Goal: Task Accomplishment & Management: Understand process/instructions

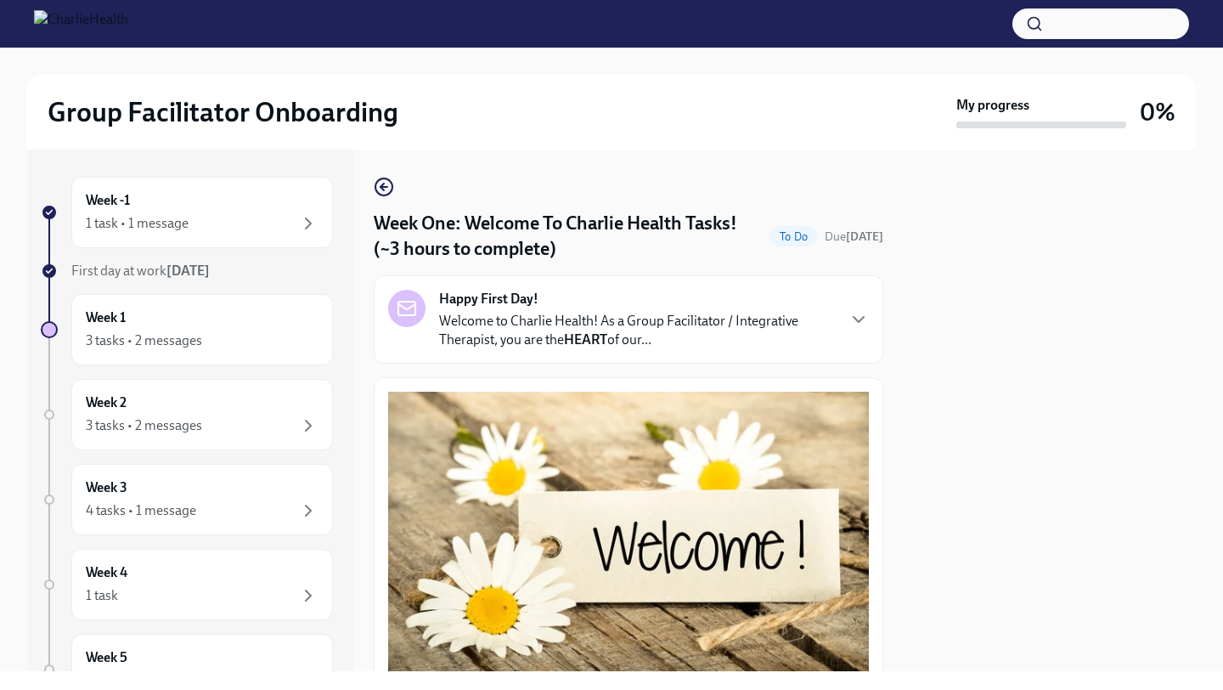
click at [913, 527] on div at bounding box center [1050, 411] width 292 height 522
click at [309, 220] on icon "button" at bounding box center [308, 223] width 20 height 20
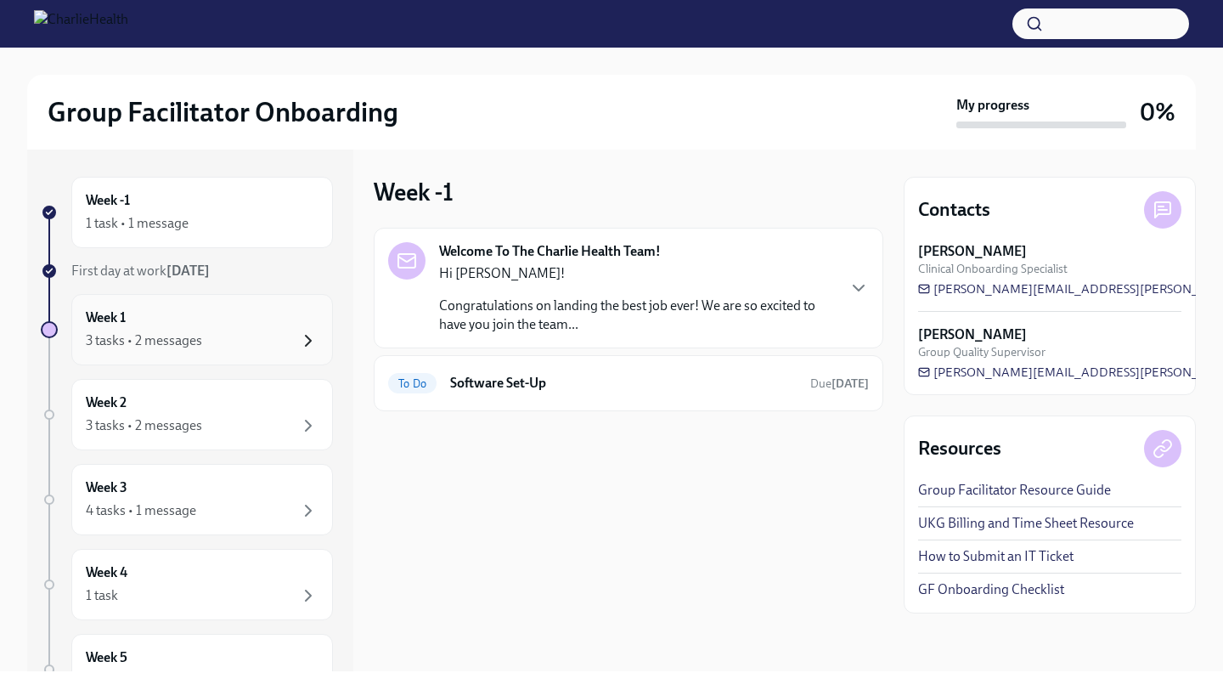
click at [314, 343] on icon "button" at bounding box center [308, 340] width 20 height 20
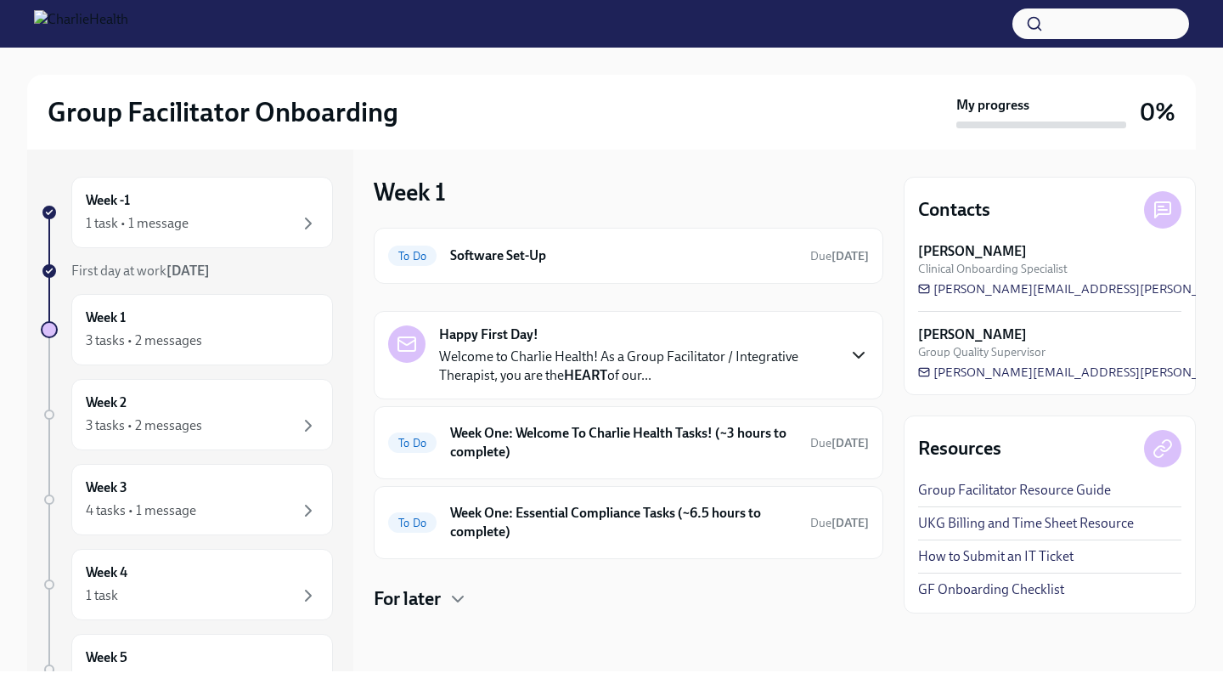
click at [856, 356] on icon "button" at bounding box center [859, 355] width 20 height 20
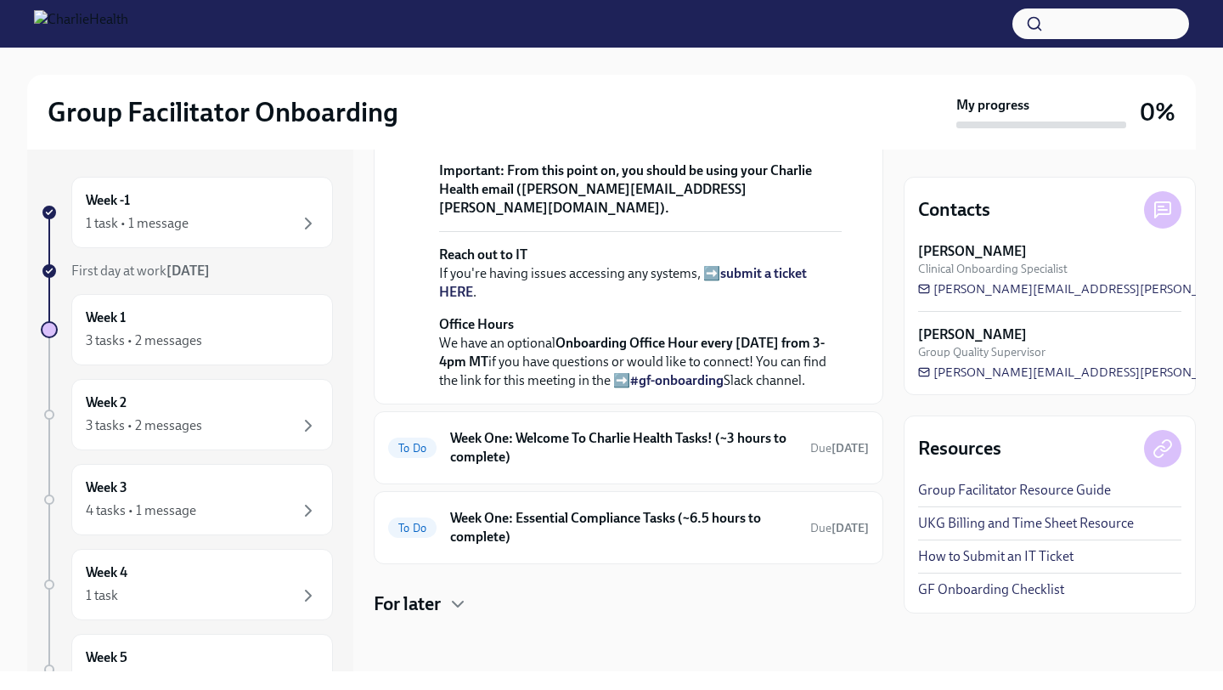
scroll to position [756, 0]
click at [660, 437] on h6 "Week One: Welcome To Charlie Health Tasks! (~3 hours to complete)" at bounding box center [623, 447] width 347 height 37
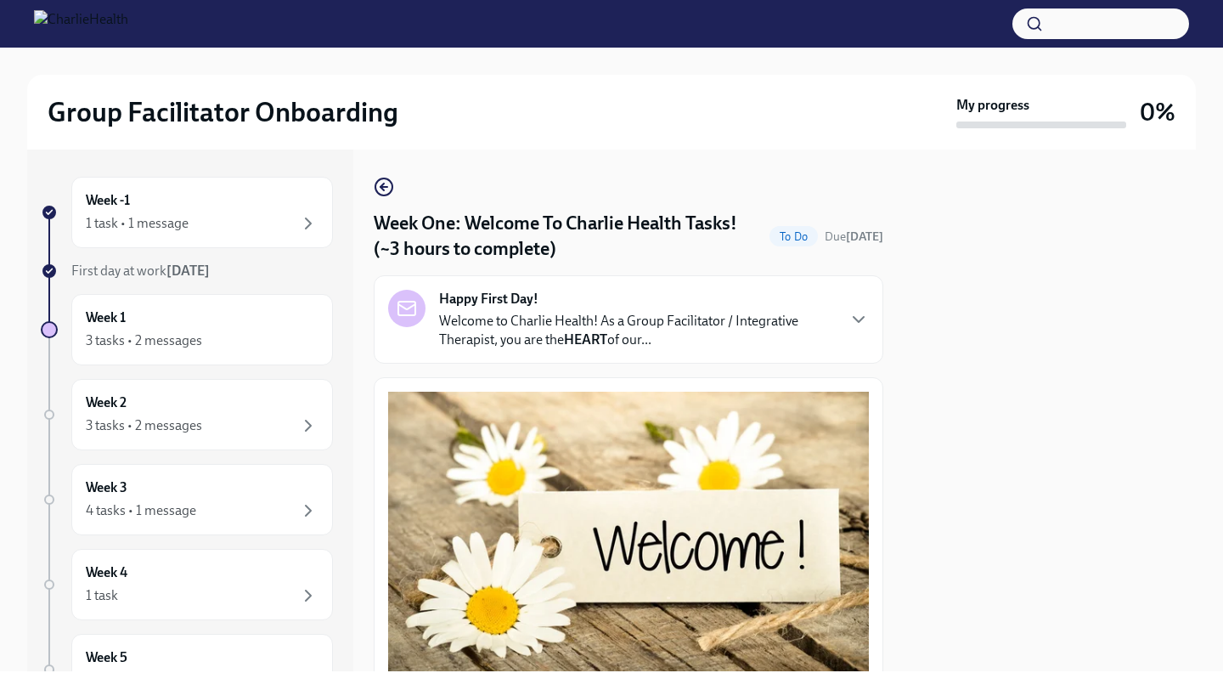
click at [1019, 349] on div at bounding box center [1050, 411] width 292 height 522
click at [1019, 312] on div at bounding box center [1050, 411] width 292 height 522
click at [856, 319] on icon "button" at bounding box center [859, 319] width 10 height 5
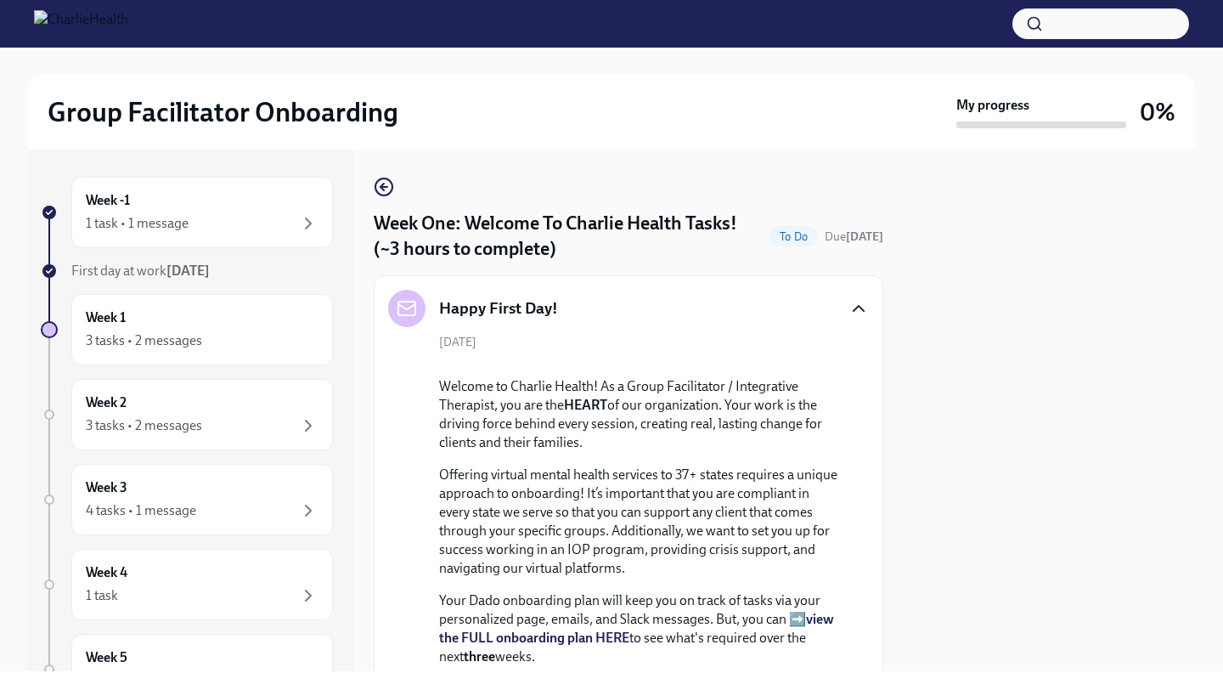
click at [860, 309] on icon "button" at bounding box center [859, 308] width 20 height 20
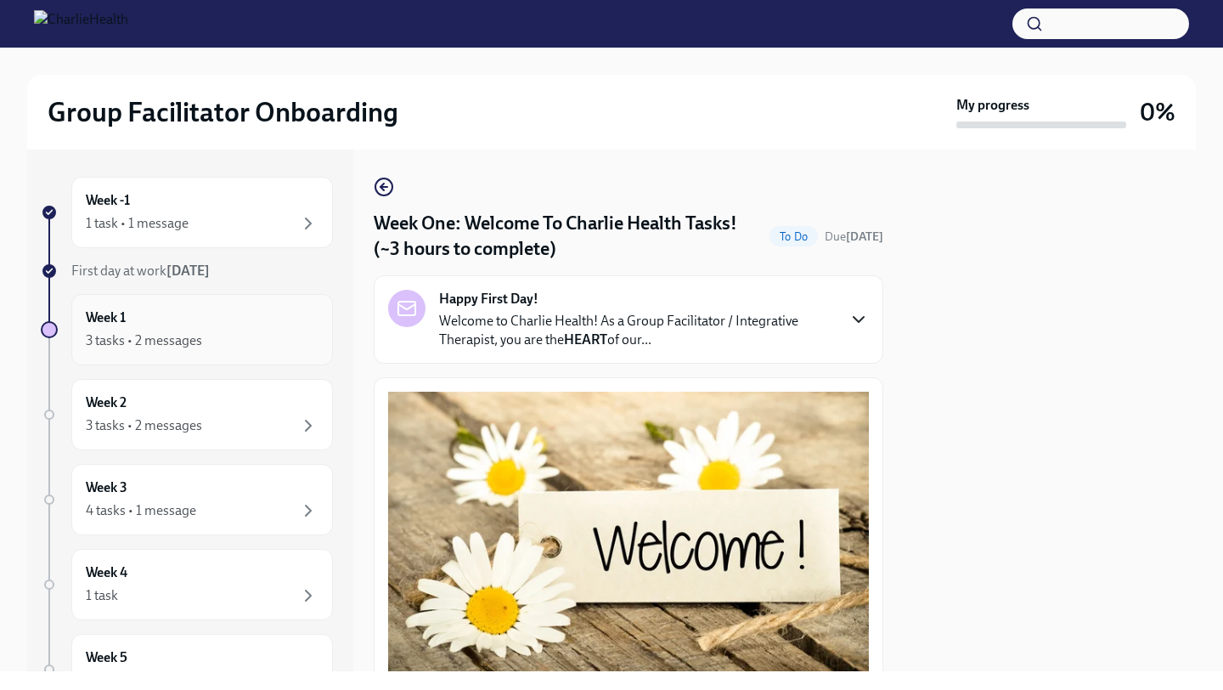
click at [200, 336] on div "3 tasks • 2 messages" at bounding box center [144, 340] width 116 height 19
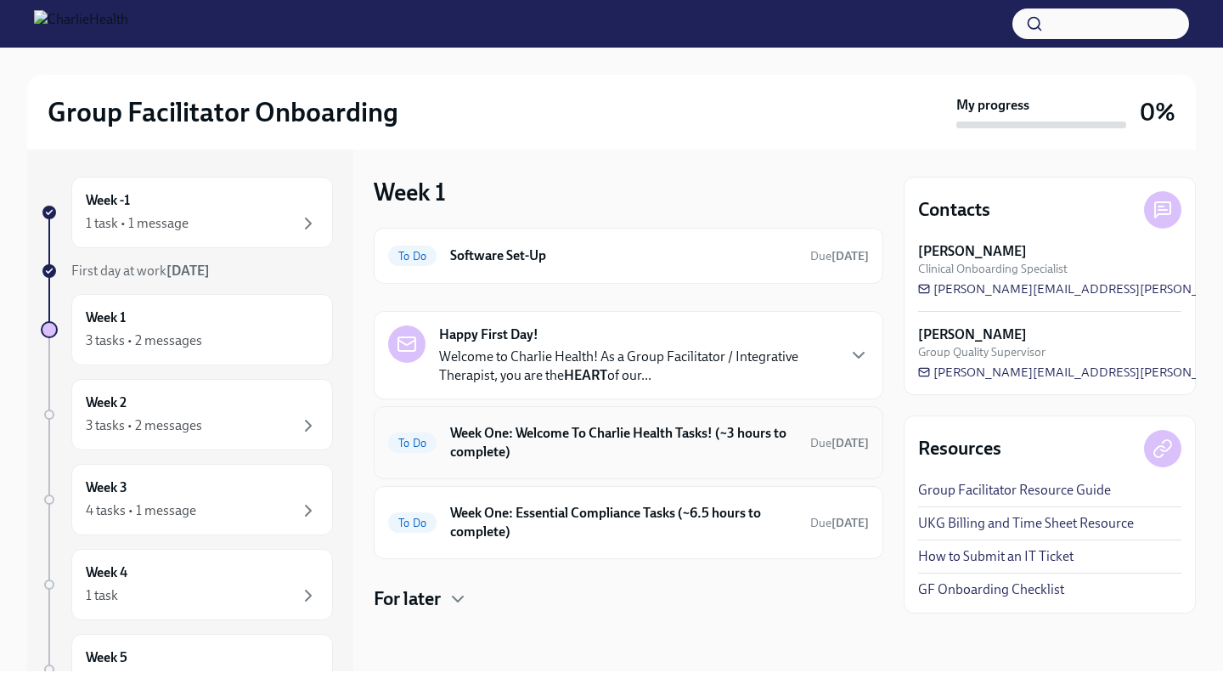
click at [420, 442] on span "To Do" at bounding box center [412, 443] width 48 height 13
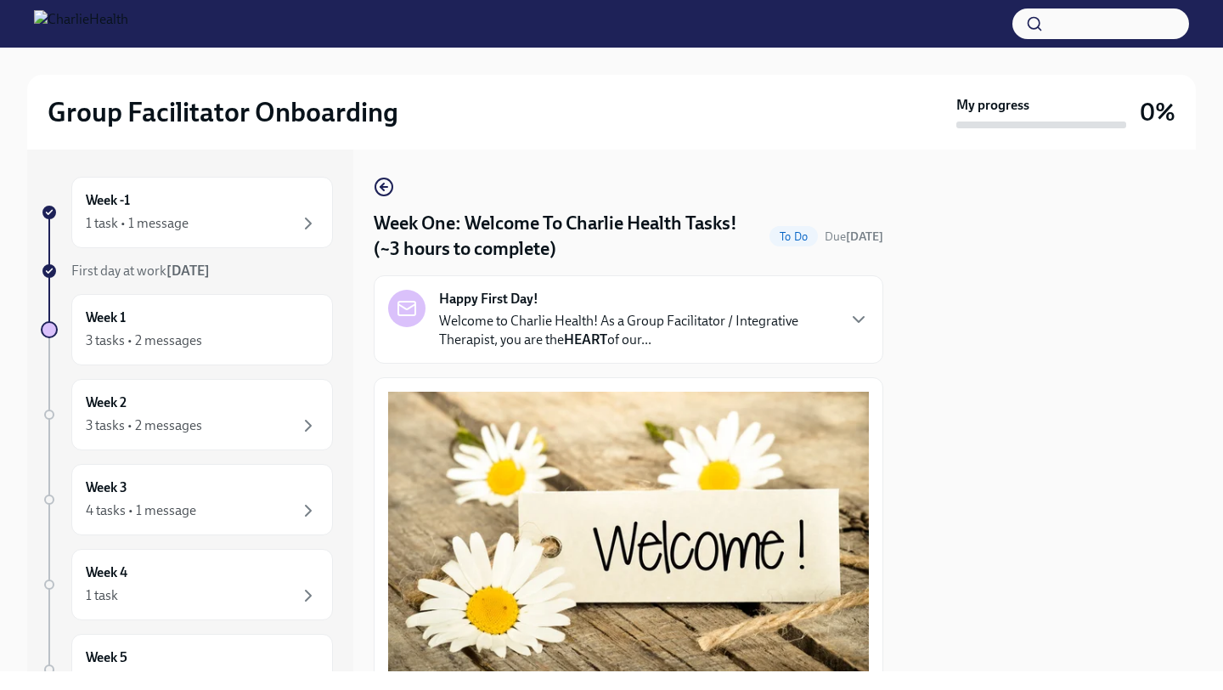
click at [520, 477] on button "Zoom image" at bounding box center [628, 536] width 481 height 289
click at [1019, 464] on div at bounding box center [1050, 411] width 292 height 522
click at [306, 222] on icon "button" at bounding box center [308, 223] width 20 height 20
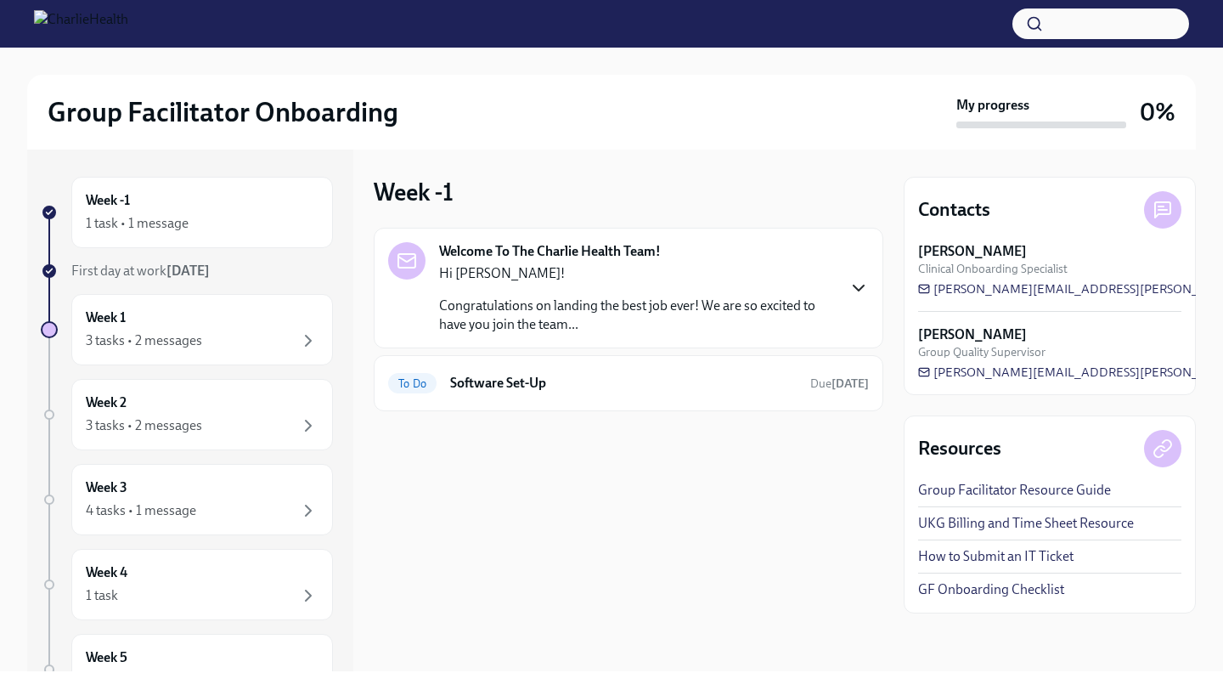
click at [858, 294] on icon "button" at bounding box center [859, 288] width 20 height 20
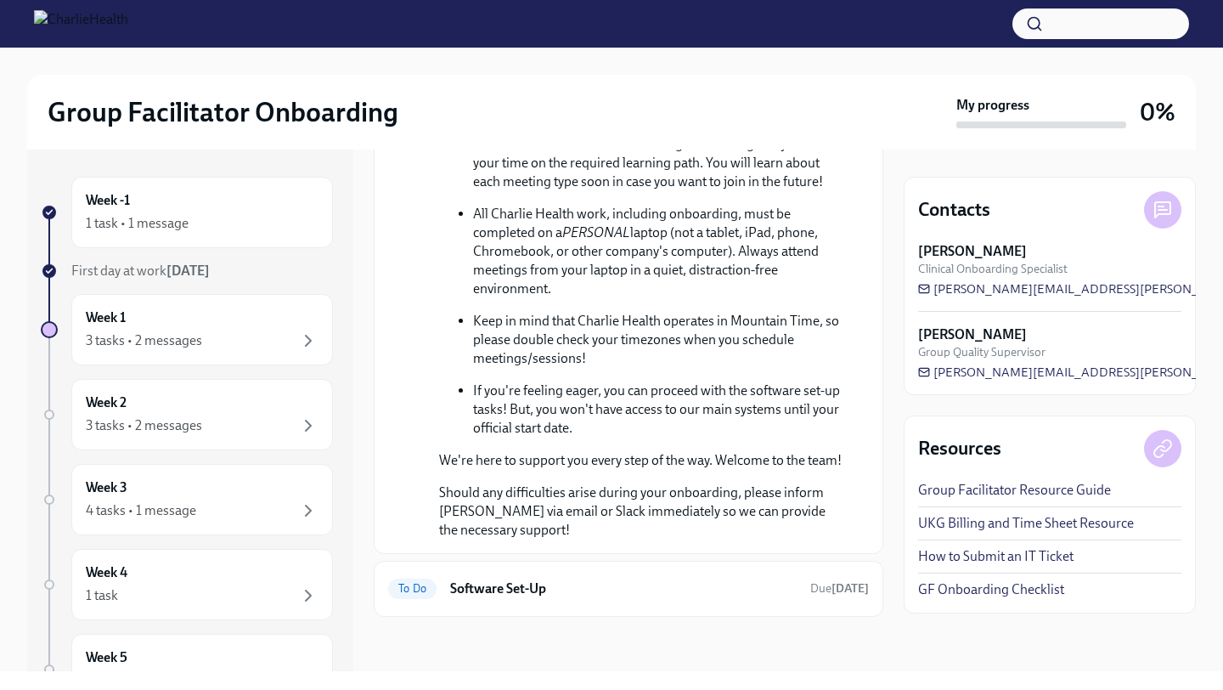
scroll to position [782, 0]
click at [308, 341] on icon "button" at bounding box center [308, 340] width 20 height 20
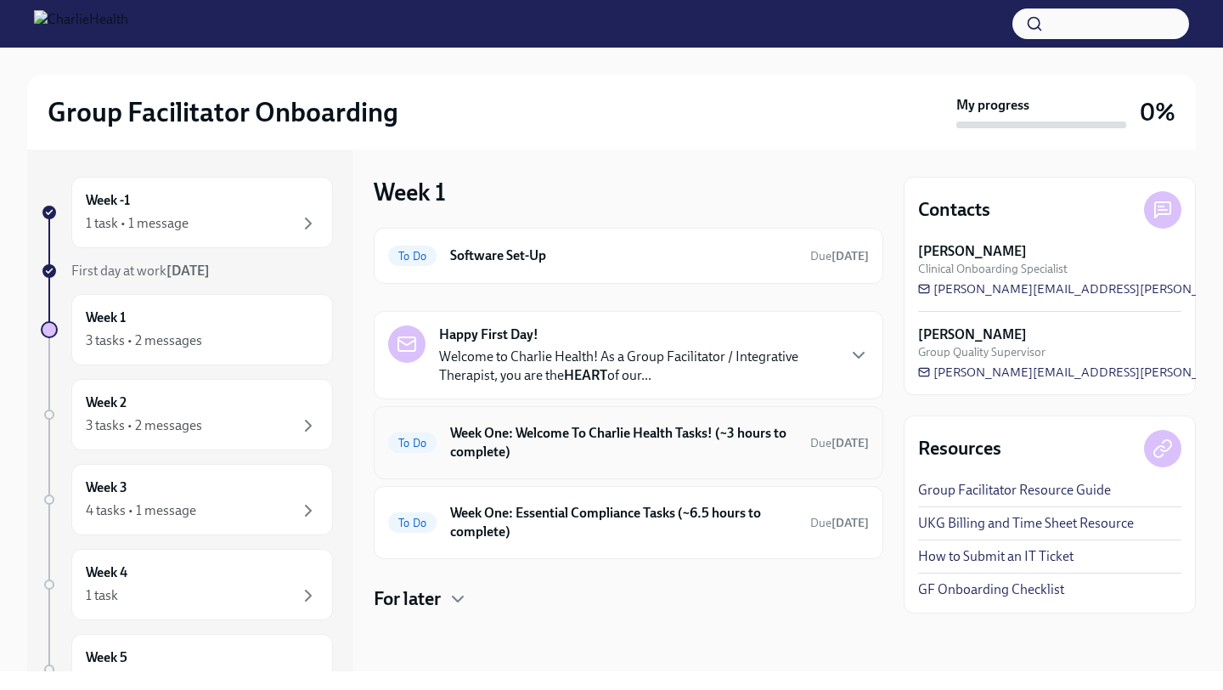
click at [477, 440] on h6 "Week One: Welcome To Charlie Health Tasks! (~3 hours to complete)" at bounding box center [623, 442] width 347 height 37
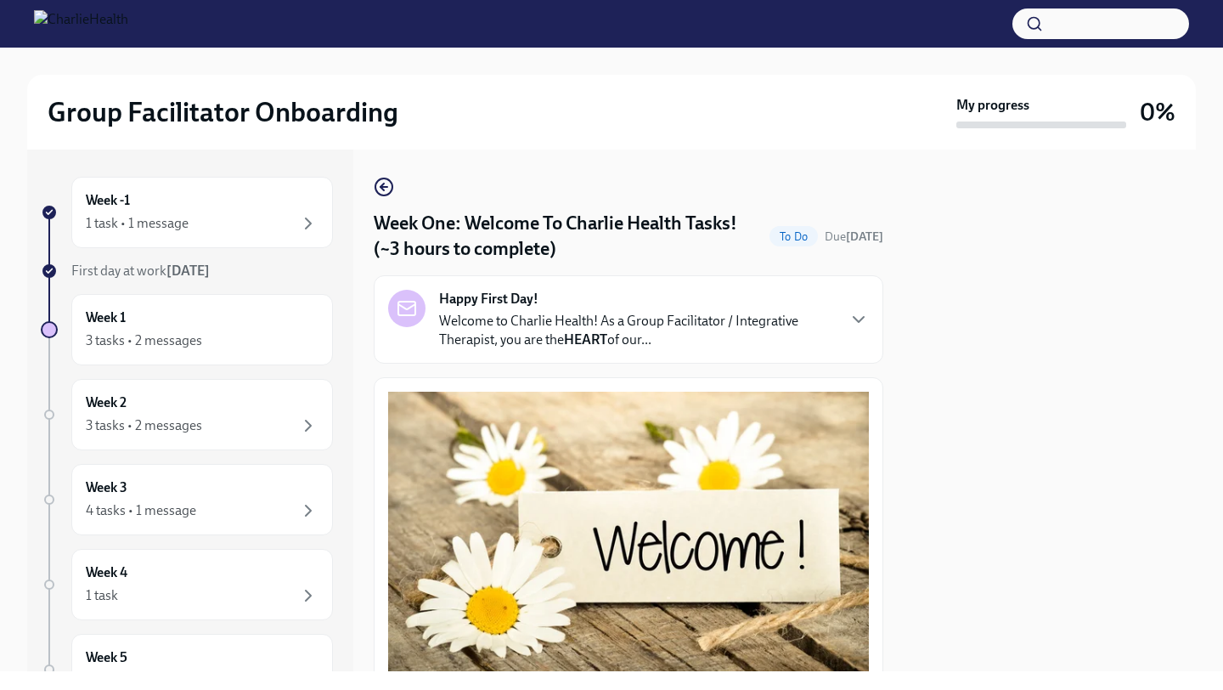
click at [605, 339] on strong "HEART" at bounding box center [585, 339] width 43 height 16
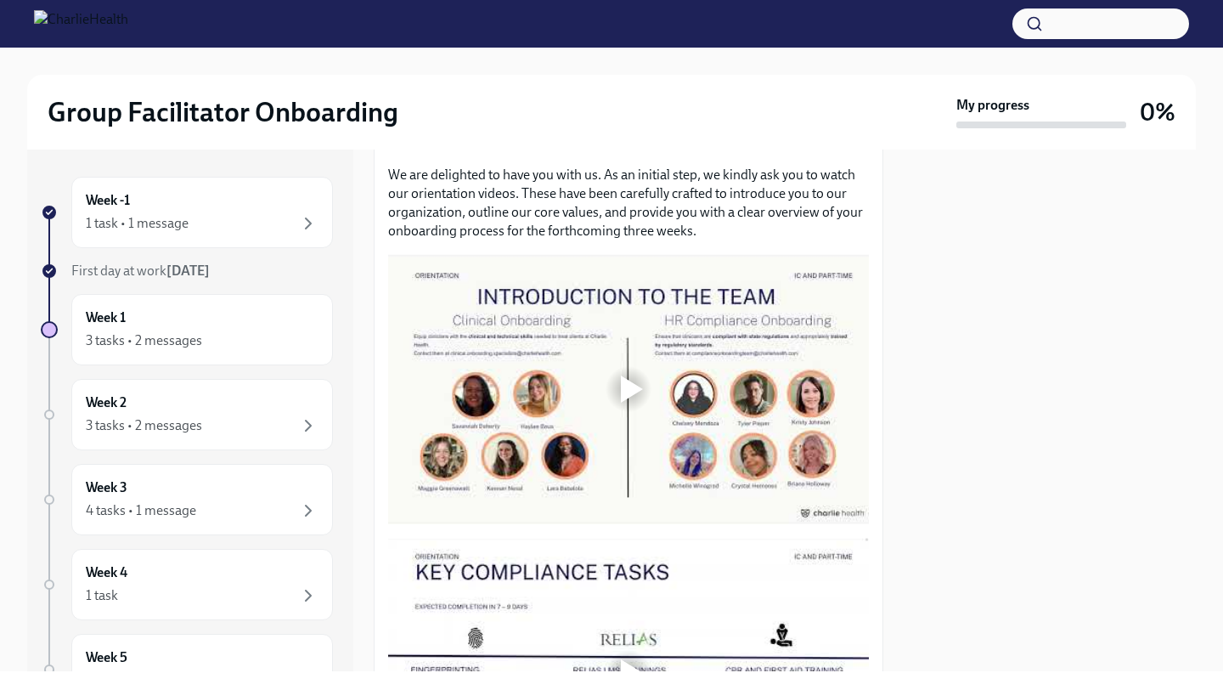
scroll to position [1393, 0]
